Goal: Information Seeking & Learning: Check status

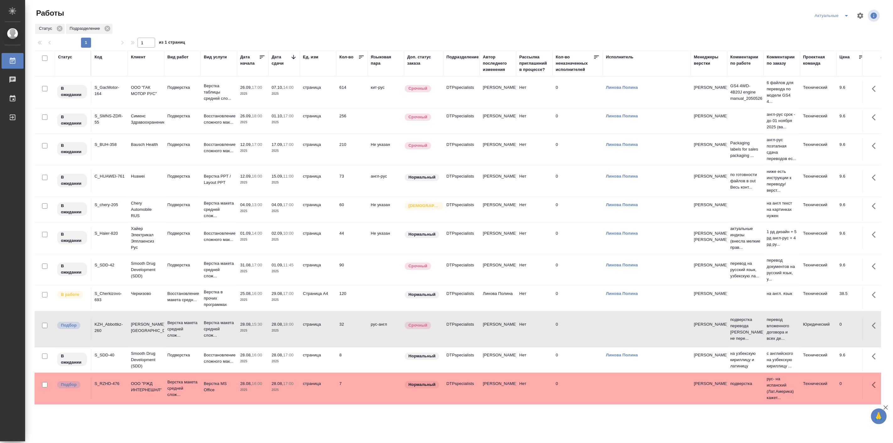
click at [97, 60] on div "Код" at bounding box center [98, 57] width 8 height 6
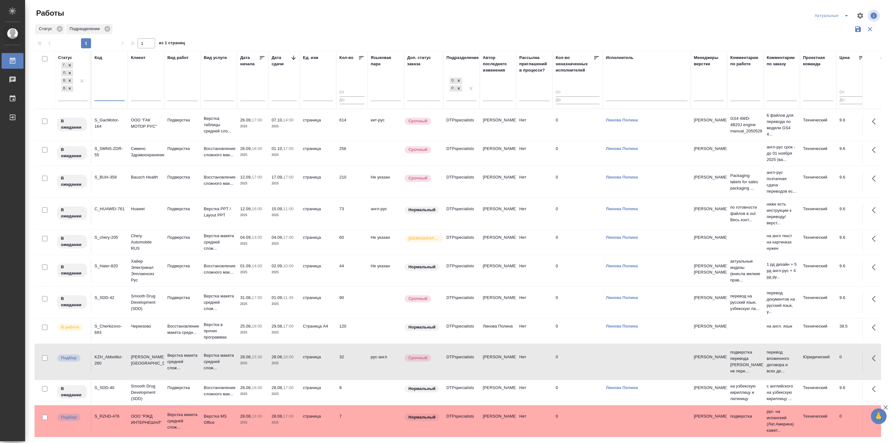
click at [108, 95] on input "text" at bounding box center [109, 97] width 30 height 8
paste input "S_KCC-408-WK-011коллеги, е"
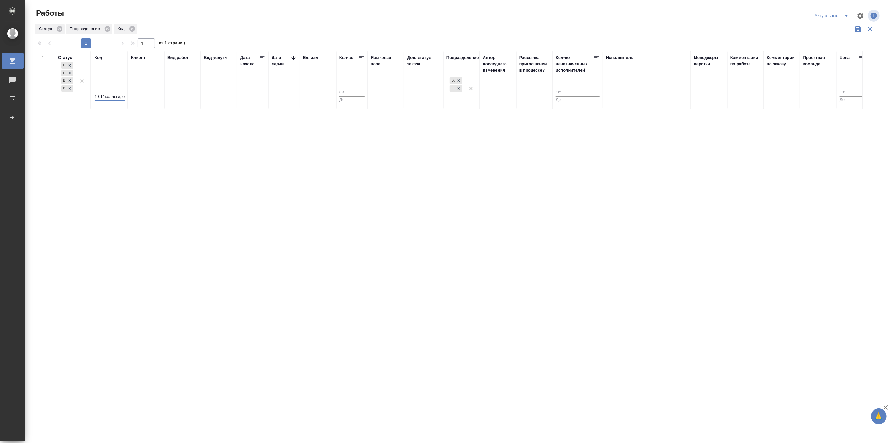
click at [100, 98] on input "S_KCC-408-WK-011коллеги, е" at bounding box center [109, 97] width 30 height 8
type input "S_KCC-408"
click at [110, 27] on icon at bounding box center [108, 29] width 6 height 6
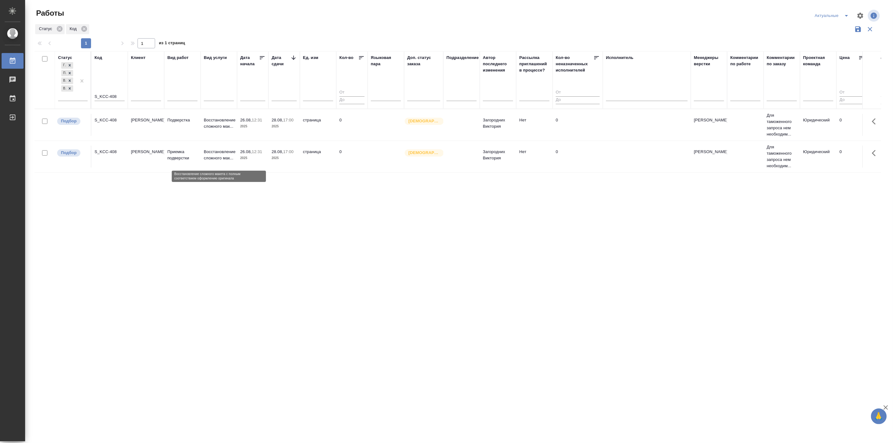
click at [215, 155] on p "Восстановление сложного мак..." at bounding box center [219, 155] width 30 height 13
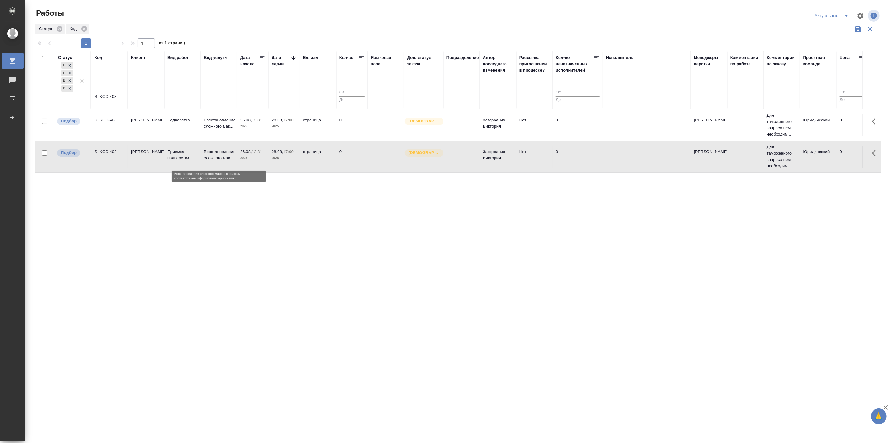
click at [215, 155] on p "Восстановление сложного мак..." at bounding box center [219, 155] width 30 height 13
click at [117, 94] on input "S_KCC-408" at bounding box center [109, 97] width 30 height 8
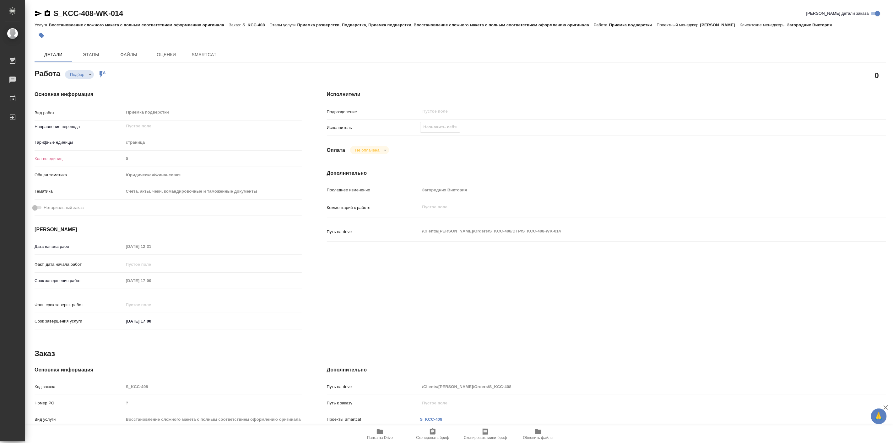
type textarea "x"
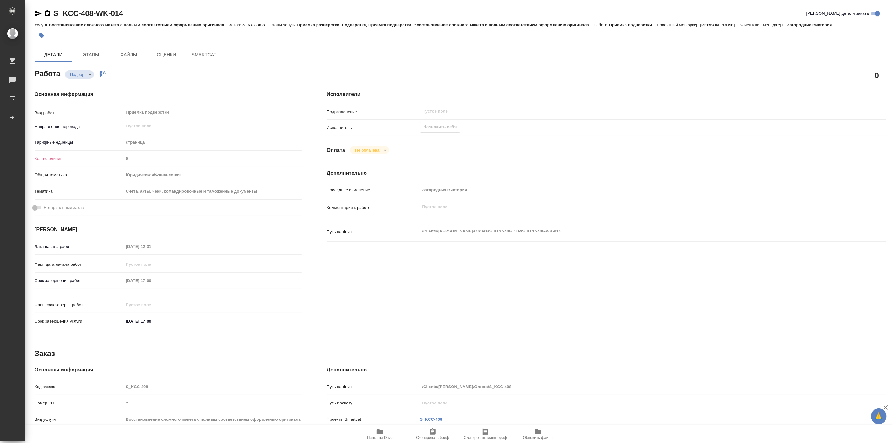
type textarea "x"
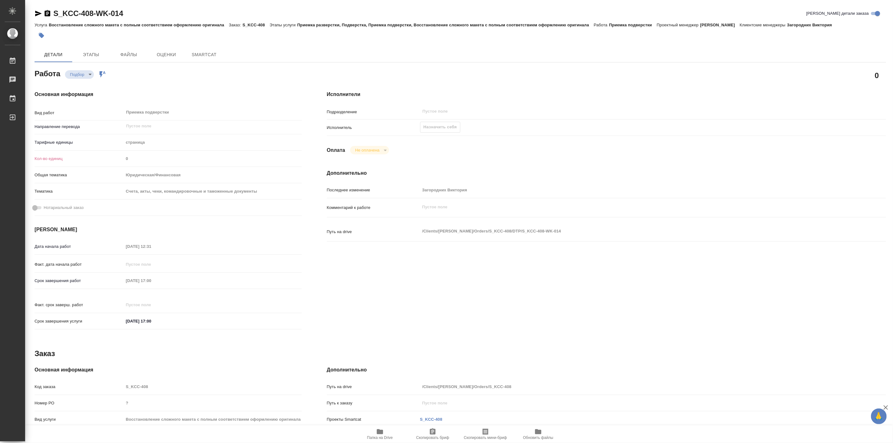
type textarea "x"
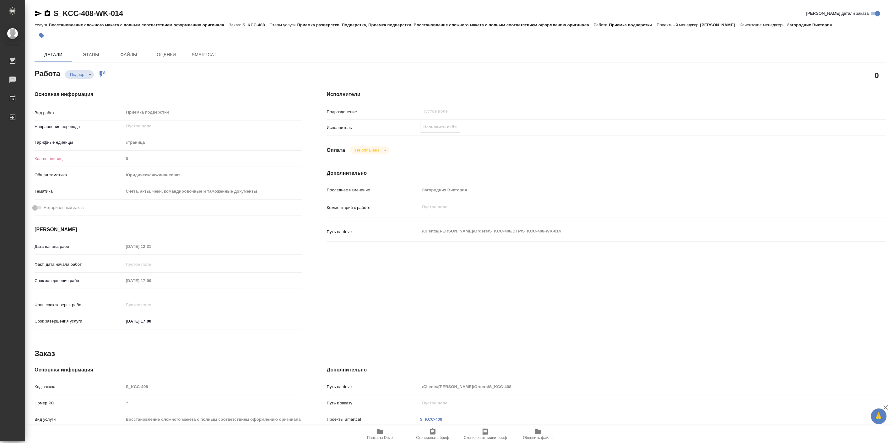
type textarea "x"
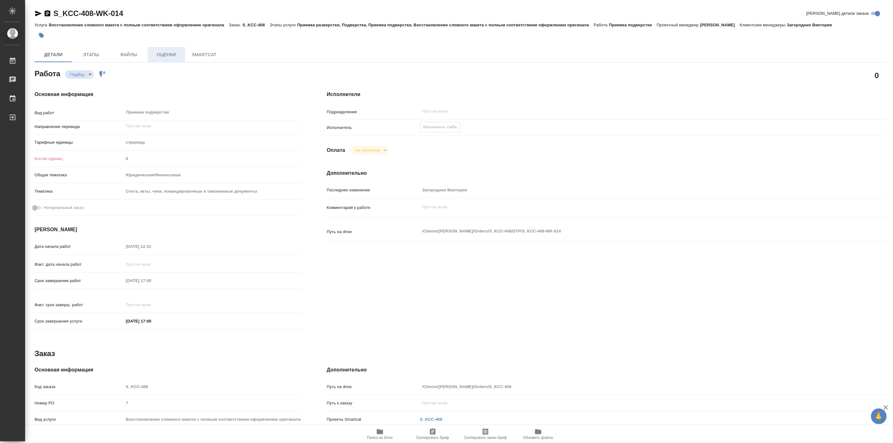
type textarea "x"
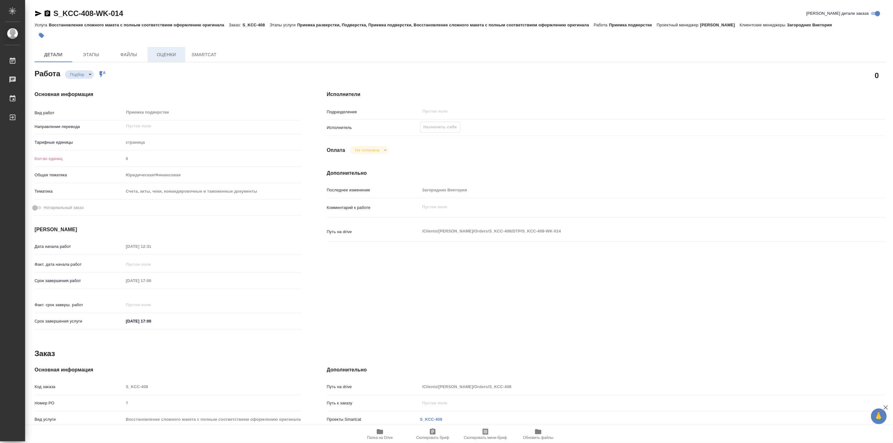
type textarea "x"
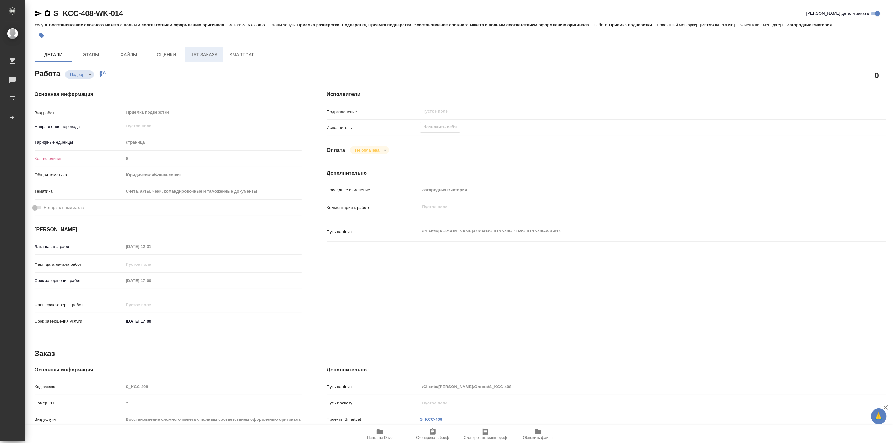
type textarea "x"
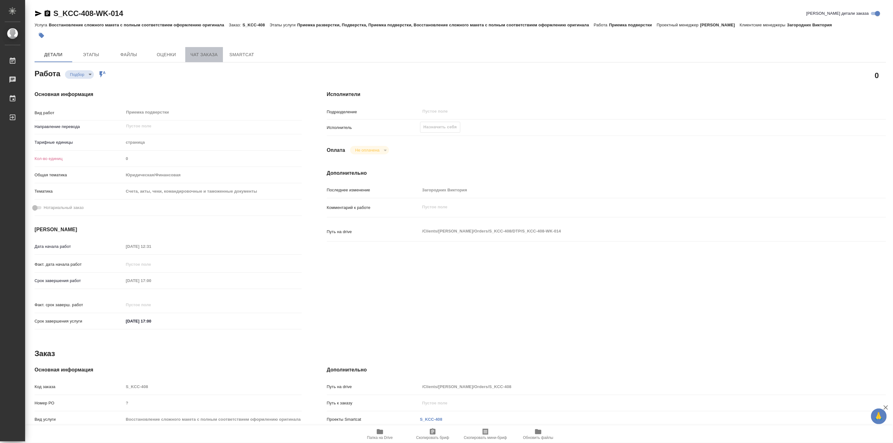
click at [198, 55] on span "Чат заказа" at bounding box center [204, 55] width 30 height 8
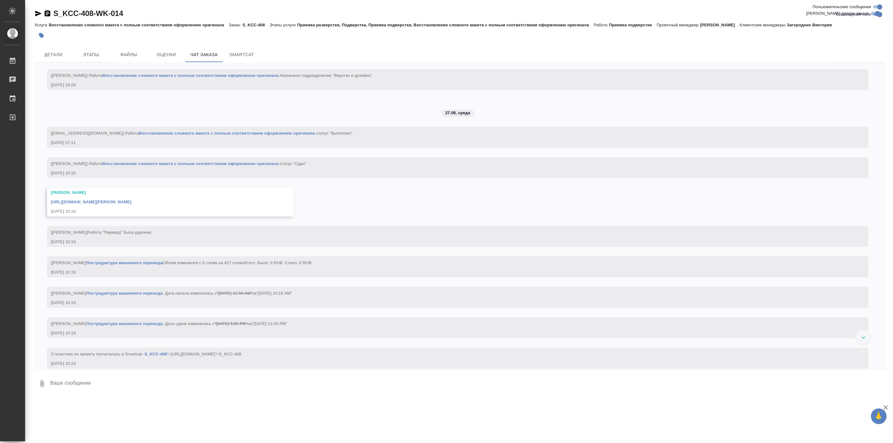
scroll to position [1178, 0]
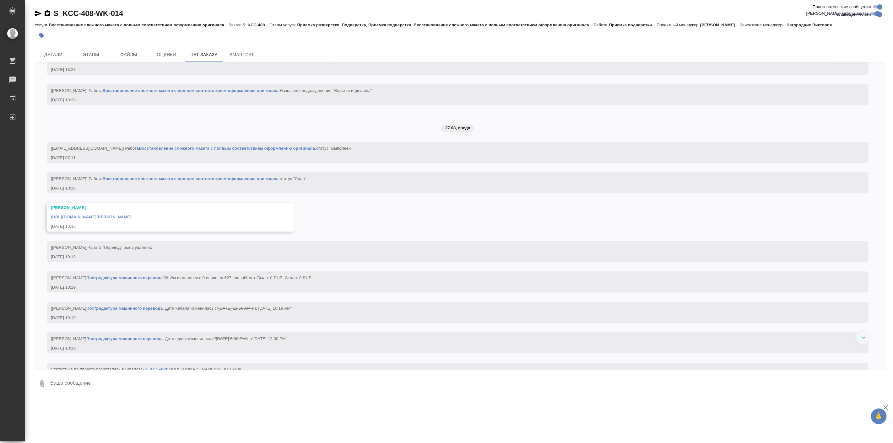
drag, startPoint x: 288, startPoint y: 283, endPoint x: 447, endPoint y: 296, distance: 159.4
click at [447, 281] on div "[Бабкина Анастасия] Работа Постредактура машинного перевода Объём изменился с 0…" at bounding box center [448, 277] width 795 height 8
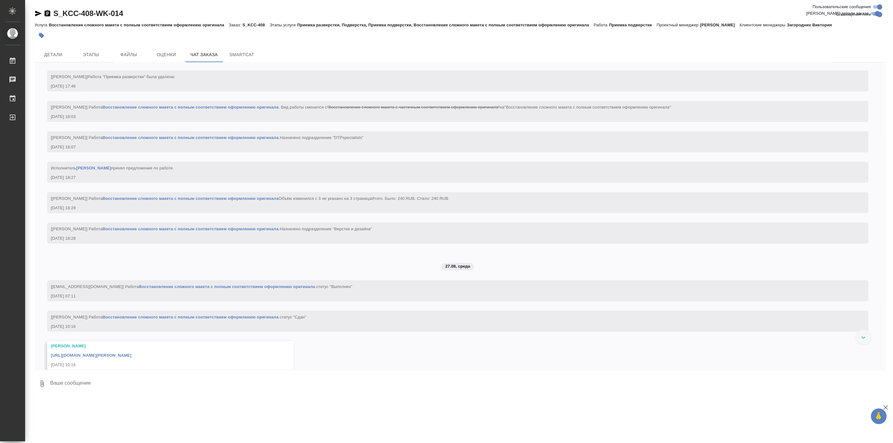
scroll to position [1062, 0]
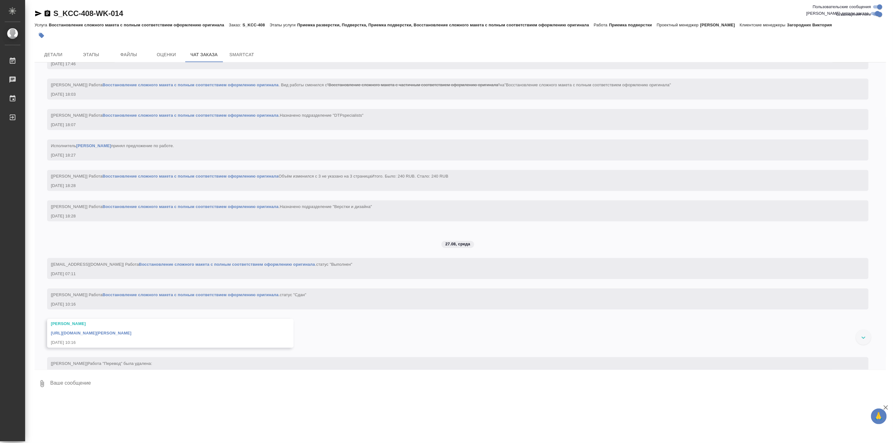
click at [132, 336] on link "https://drive.awatera.com/apps/files/files/10202967?dir=/Shares/Kimberly-Clark/…" at bounding box center [91, 333] width 81 height 5
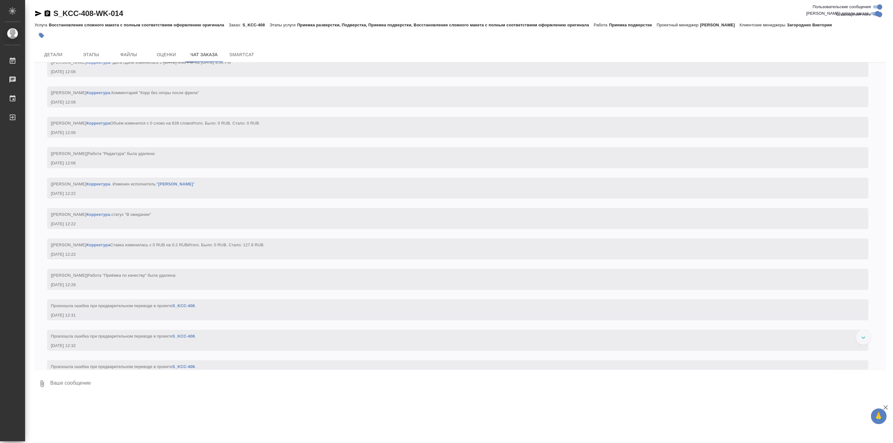
scroll to position [1818, 0]
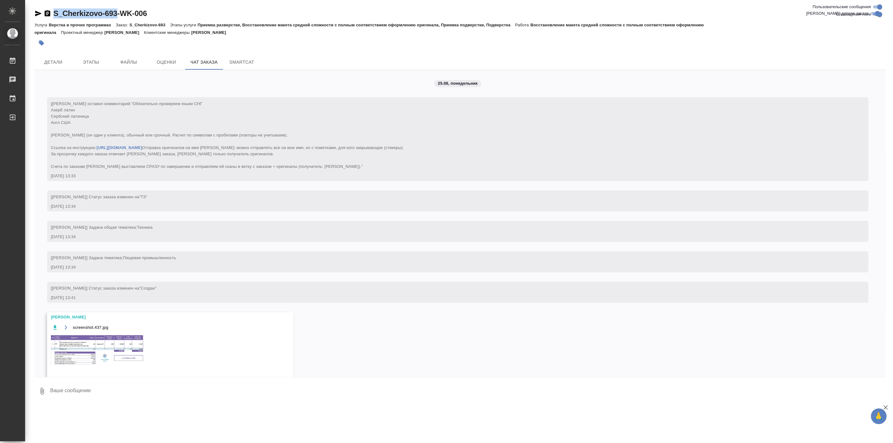
scroll to position [816, 0]
